Goal: Go to known website: Go to known website

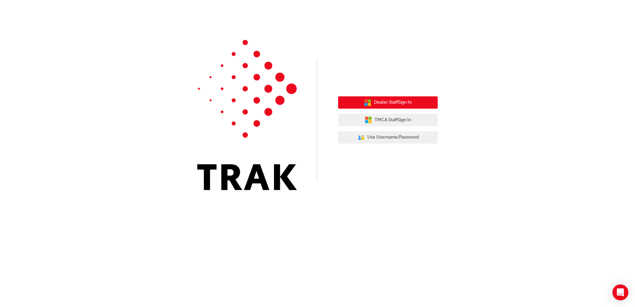
click at [394, 103] on span "Dealer Staff Sign In" at bounding box center [393, 103] width 38 height 8
